Goal: Task Accomplishment & Management: Complete application form

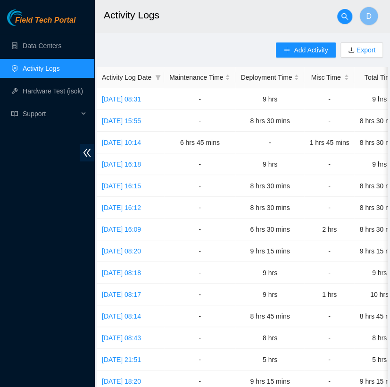
click at [209, 32] on header "Activity Logs D" at bounding box center [289, 16] width 390 height 33
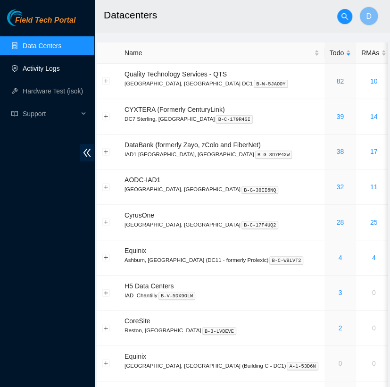
click at [60, 70] on link "Activity Logs" at bounding box center [41, 69] width 37 height 8
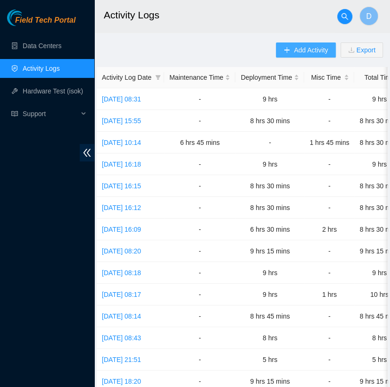
click at [296, 51] on span "Add Activity" at bounding box center [311, 50] width 34 height 10
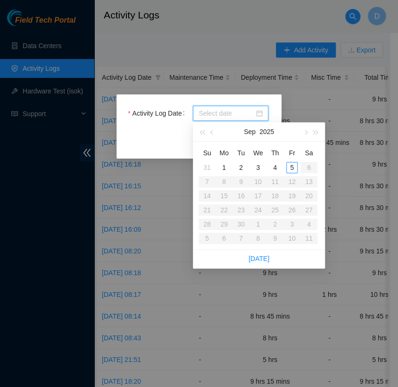
click at [231, 116] on input "Activity Log Date" at bounding box center [227, 113] width 56 height 10
type input "2025-09-04"
click at [275, 164] on div "4" at bounding box center [274, 167] width 11 height 11
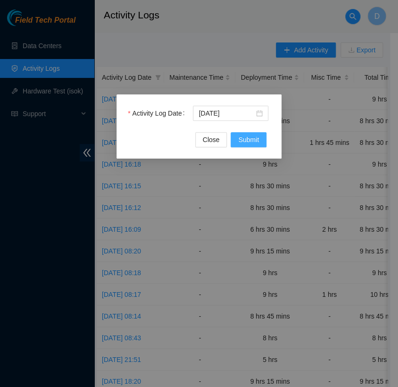
click at [249, 141] on span "Submit" at bounding box center [248, 139] width 21 height 10
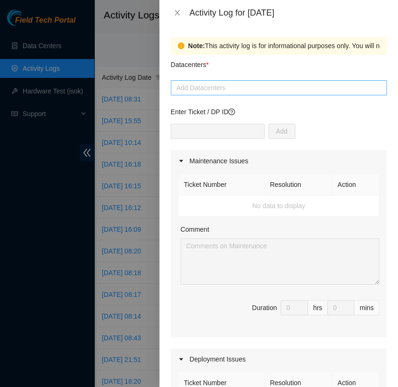
click at [260, 81] on div "Add Datacenters" at bounding box center [279, 87] width 216 height 15
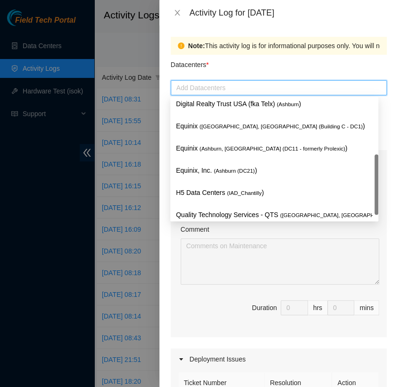
scroll to position [113, 0]
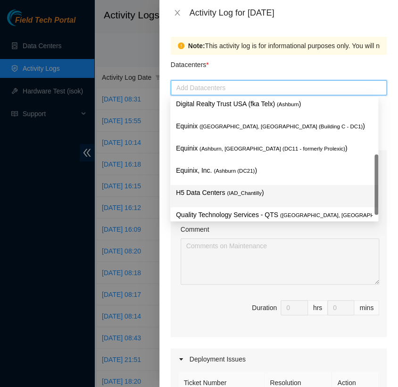
click at [232, 190] on span "( IAD_Chantilly" at bounding box center [244, 193] width 35 height 6
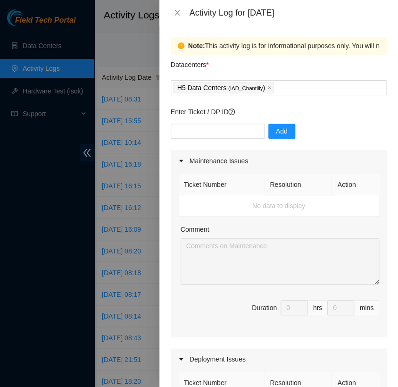
click at [276, 60] on div "Datacenters *" at bounding box center [279, 67] width 216 height 25
click at [219, 128] on input "text" at bounding box center [218, 131] width 94 height 15
type input "DP82712"
click at [281, 128] on button "Add" at bounding box center [281, 131] width 27 height 15
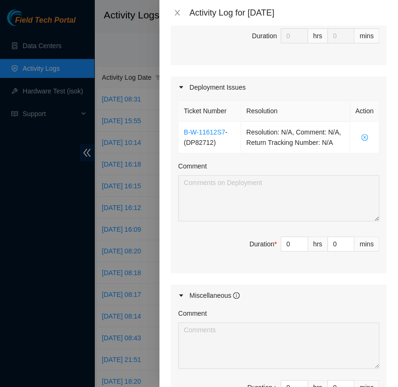
scroll to position [272, 0]
click at [282, 250] on input "0" at bounding box center [294, 243] width 26 height 14
type input "7"
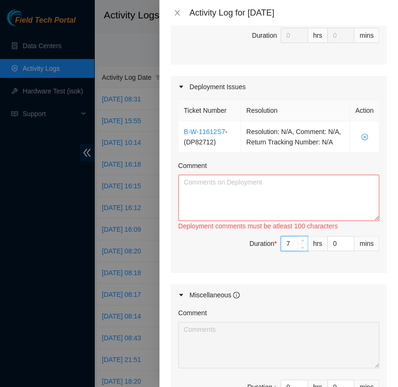
type input "7"
click at [209, 189] on textarea "Comment" at bounding box center [278, 197] width 201 height 46
click at [240, 198] on textarea "Comment" at bounding box center [278, 197] width 201 height 46
paste textarea "[nie-field-iad]DP82712 @ H5"
paste textarea "Hey Jason, EOD Update, - completed printing all labels - FT Phil drove to QTS f…"
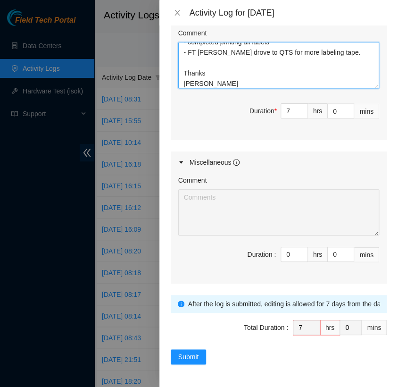
scroll to position [414, 0]
type textarea "[nie-field-iad]DP82712 @ H5 Hey Jason, EOD Update, - completed printing all lab…"
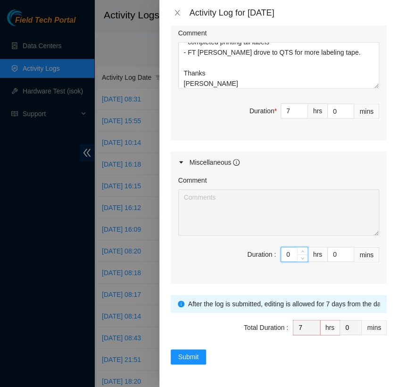
click at [284, 251] on input "0" at bounding box center [294, 254] width 26 height 14
type input "2"
type input "9"
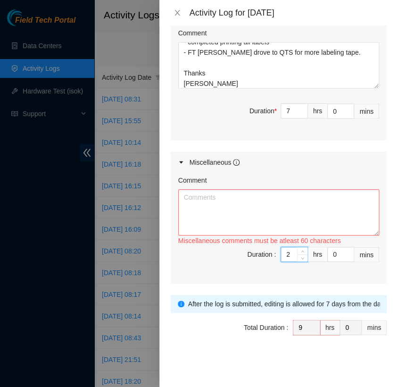
type input "2"
click at [197, 204] on textarea "Comment" at bounding box center [278, 212] width 201 height 46
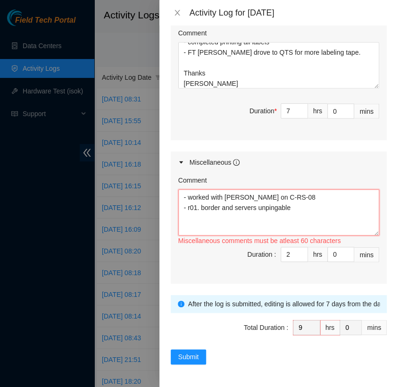
click at [240, 197] on textarea "- worked with Nigel on C-RS-08 - r01. border and servers unpingable" at bounding box center [278, 212] width 201 height 46
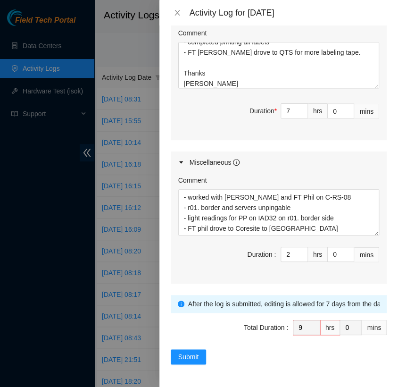
drag, startPoint x: 280, startPoint y: 229, endPoint x: 346, endPoint y: 176, distance: 84.6
click at [346, 176] on div "Comment" at bounding box center [278, 182] width 201 height 14
click at [320, 227] on textarea "- worked with Nigel and FT Phil on C-RS-08 - r01. border and servers unpingable…" at bounding box center [278, 212] width 201 height 46
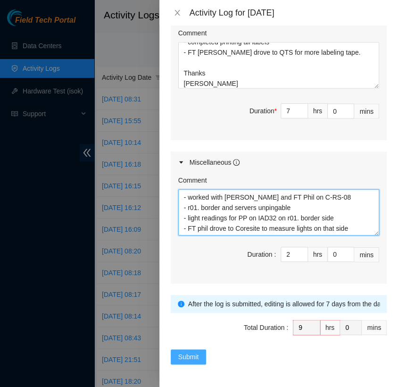
type textarea "- worked with Nigel and FT Phil on C-RS-08 - r01. border and servers unpingable…"
click at [193, 356] on span "Submit" at bounding box center [188, 356] width 21 height 10
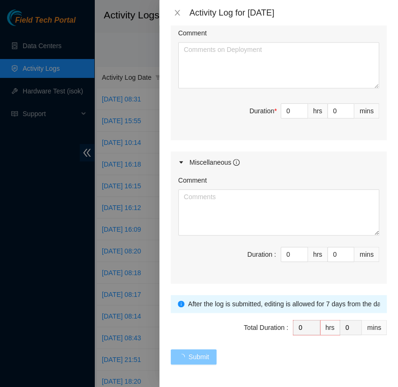
scroll to position [0, 0]
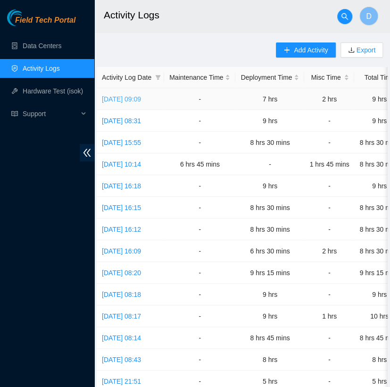
click at [140, 96] on link "Thu, 04 Sep 2025 09:09" at bounding box center [121, 99] width 39 height 8
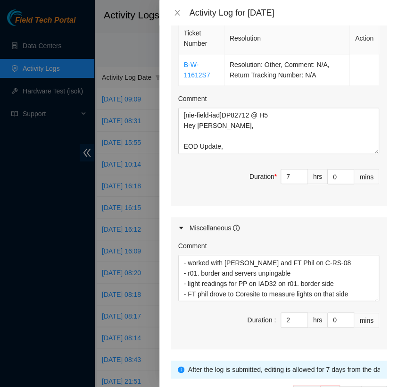
scroll to position [352, 0]
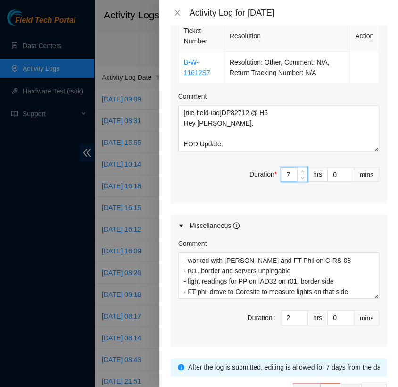
click at [285, 173] on input "7" at bounding box center [294, 174] width 26 height 14
type input "2"
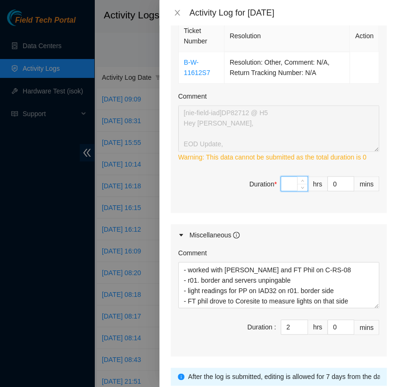
type input "6"
type input "8"
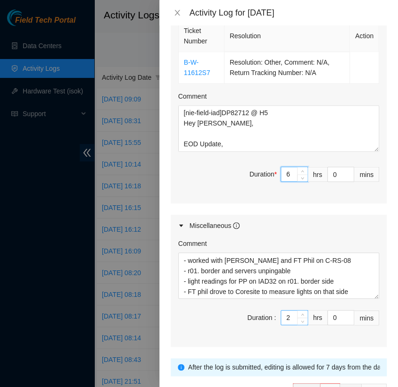
type input "6"
click at [287, 313] on input "2" at bounding box center [294, 317] width 26 height 14
type input "6"
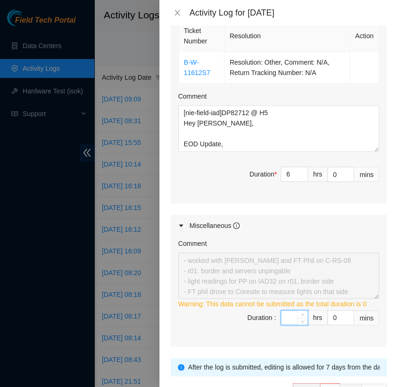
type input "3"
type input "9"
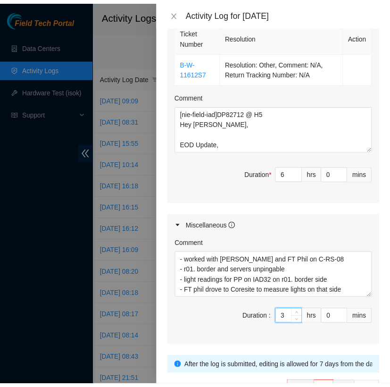
scroll to position [414, 0]
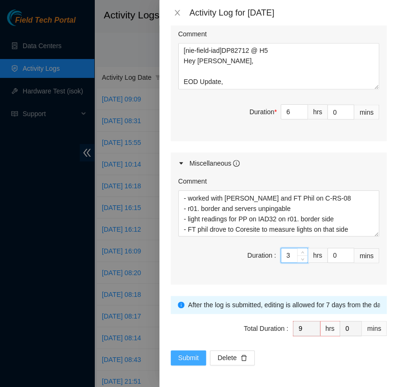
type input "3"
click at [192, 350] on button "Submit" at bounding box center [189, 357] width 36 height 15
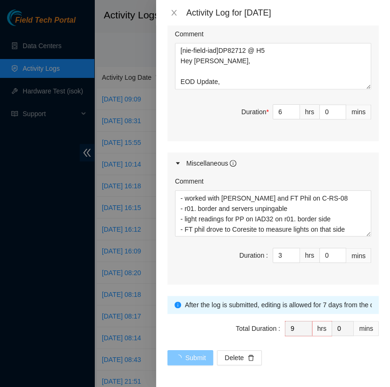
scroll to position [0, 0]
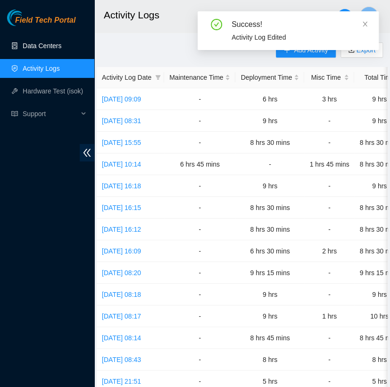
click at [61, 50] on link "Data Centers" at bounding box center [42, 46] width 39 height 8
